Goal: Task Accomplishment & Management: Manage account settings

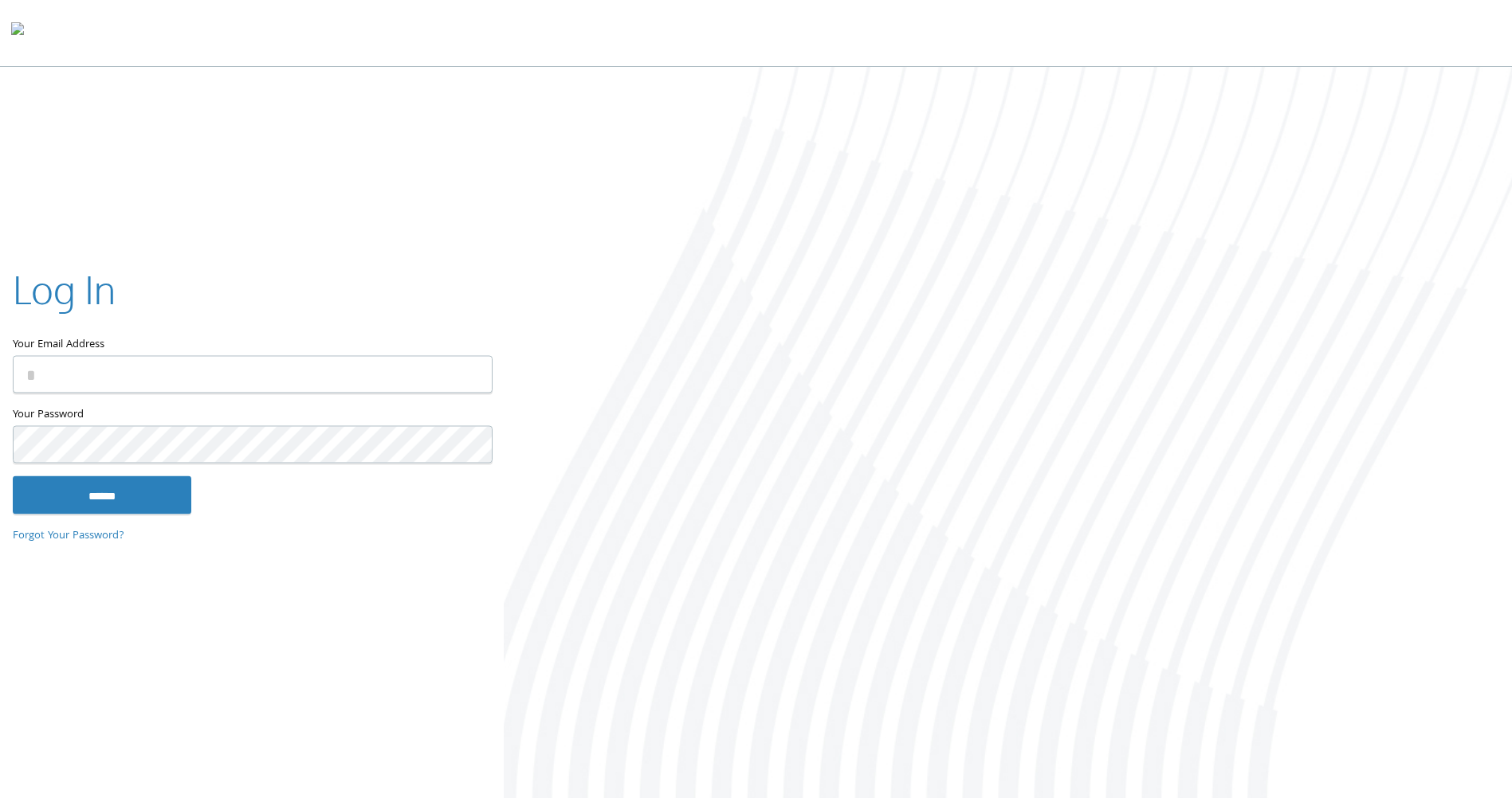
type input "**********"
click at [127, 493] on input "******" at bounding box center [102, 495] width 178 height 38
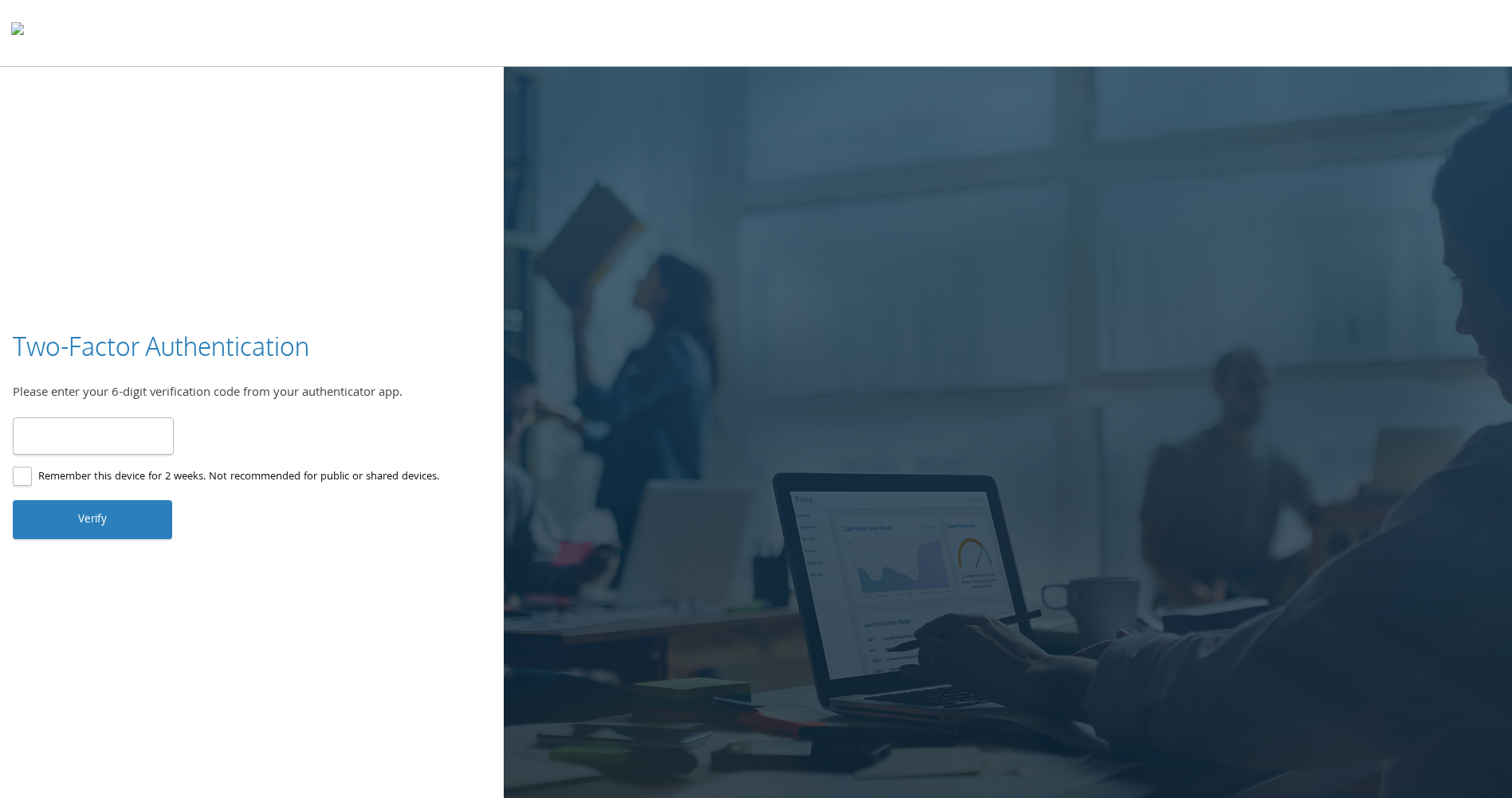
type input "******"
click at [107, 523] on button "Verify" at bounding box center [93, 519] width 160 height 38
